Goal: Find contact information: Find contact information

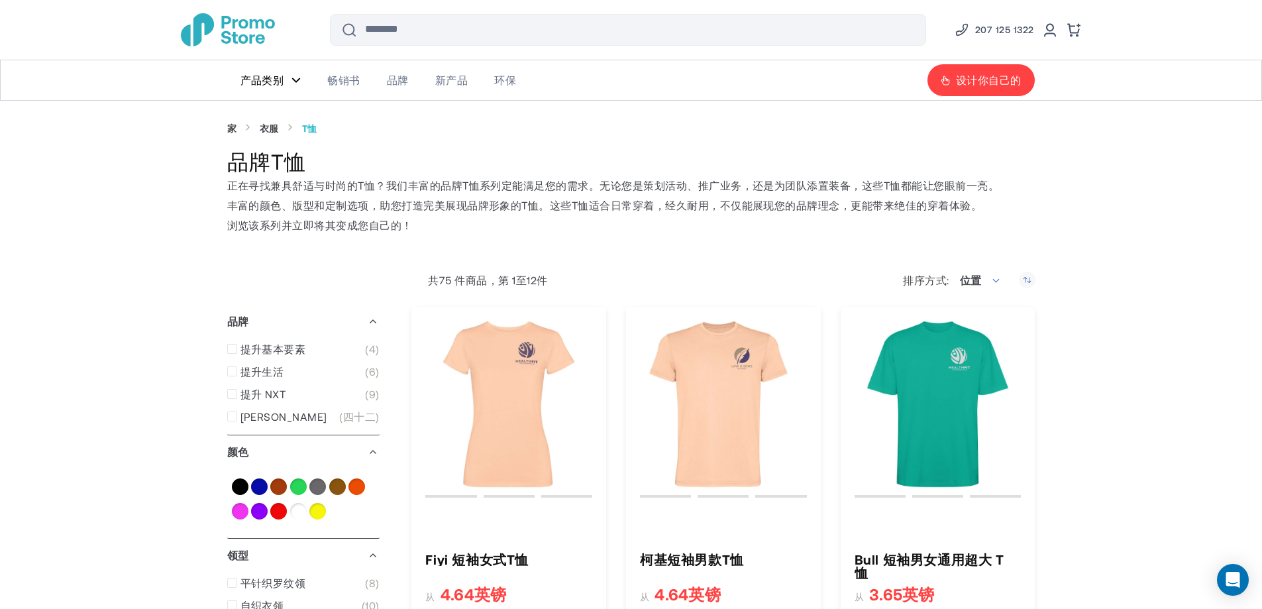
type input "****"
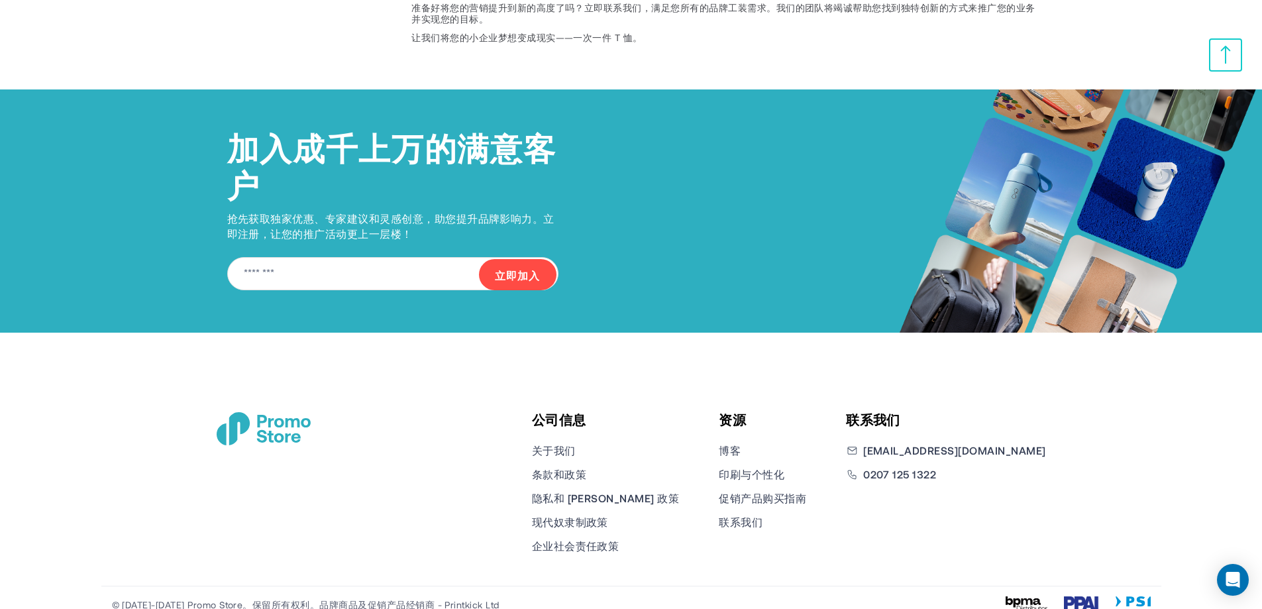
scroll to position [2288, 0]
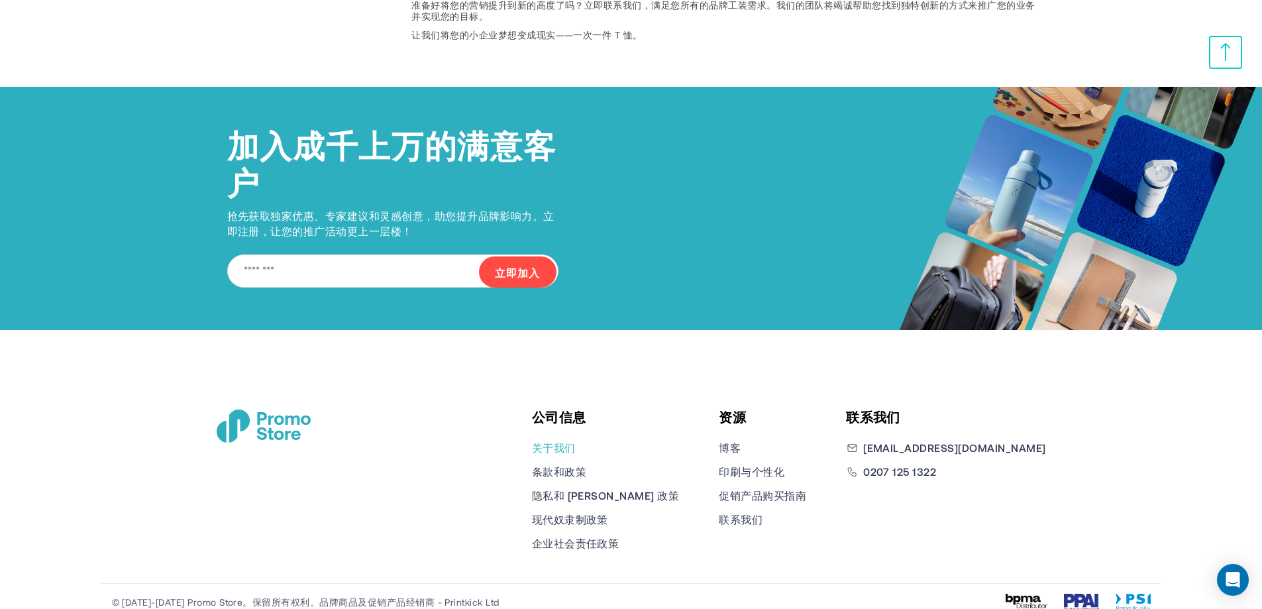
click at [576, 441] on font "关于我们" at bounding box center [554, 447] width 44 height 13
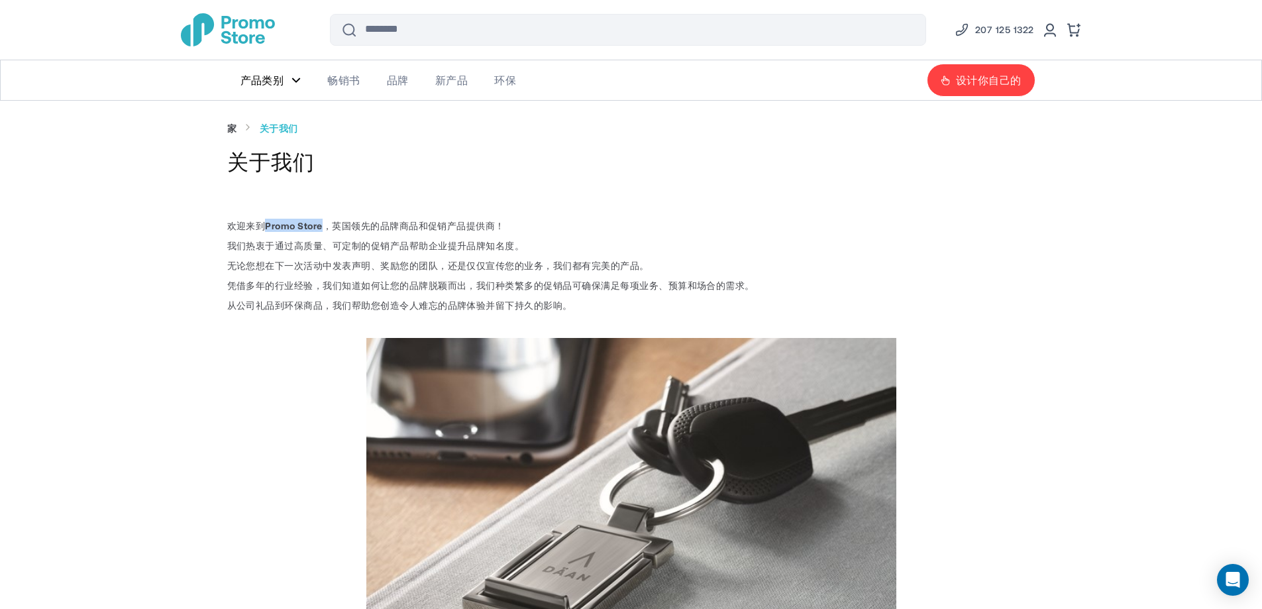
drag, startPoint x: 266, startPoint y: 225, endPoint x: 323, endPoint y: 226, distance: 57.0
click at [323, 226] on span "欢迎来到 Promo Store ，英国领先的品牌商品和促销产品提供商！" at bounding box center [365, 225] width 277 height 11
copy font "Promo Store"
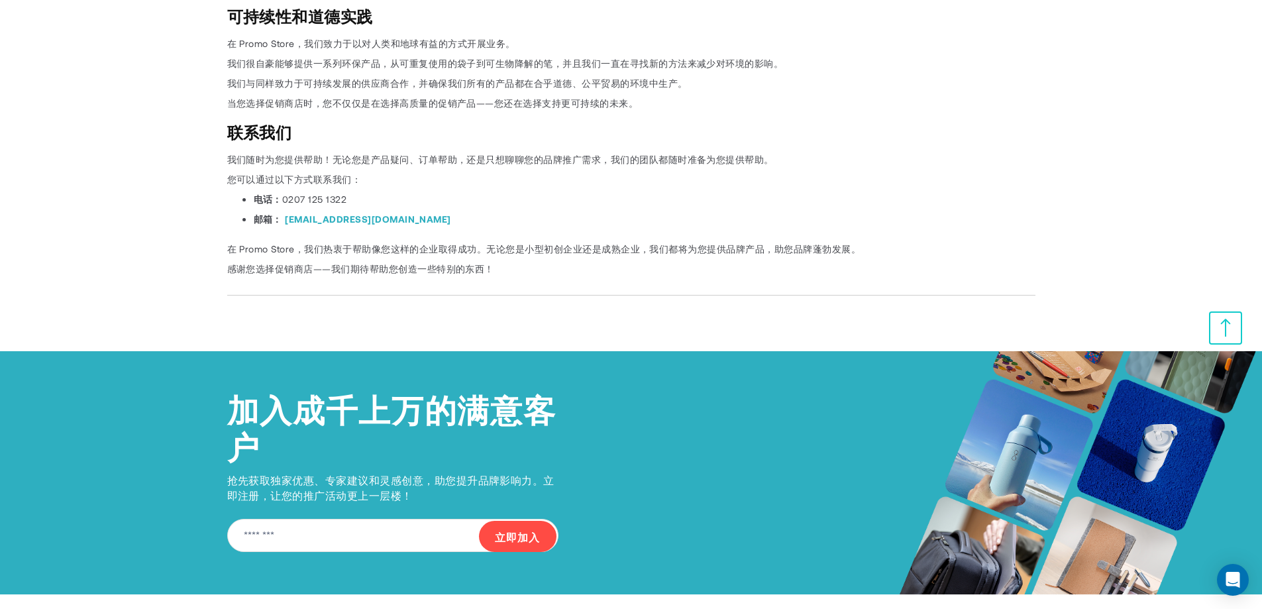
scroll to position [3047, 0]
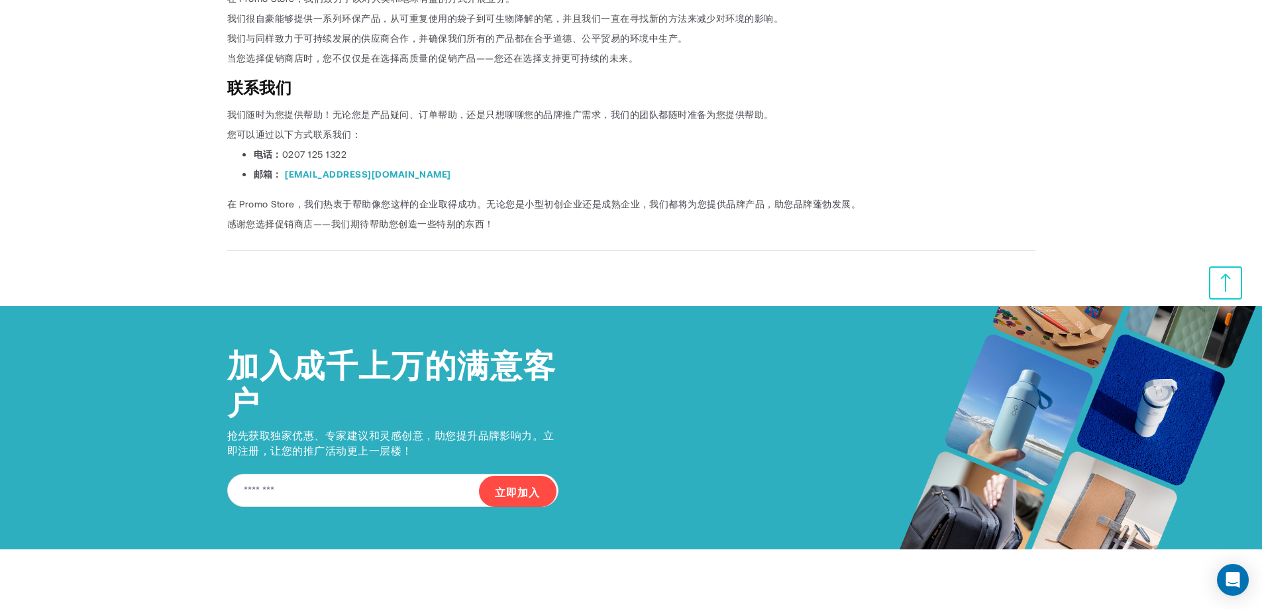
drag, startPoint x: 285, startPoint y: 152, endPoint x: 362, endPoint y: 158, distance: 77.7
click at [362, 158] on li "电话： [PHONE_NUMBER]" at bounding box center [644, 153] width 781 height 13
copy font "0207 125 1322"
